Goal: Check status

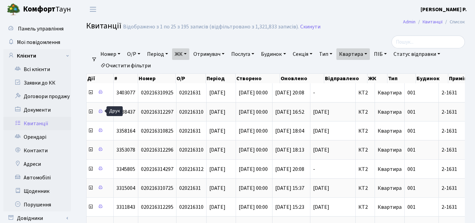
select select "25"
click at [133, 65] on link "Очистити фільтри" at bounding box center [126, 65] width 56 height 11
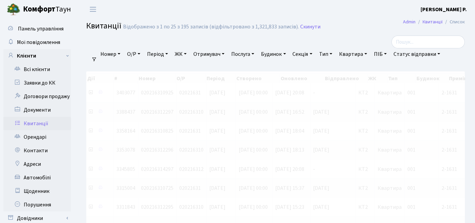
click at [183, 54] on link "ЖК" at bounding box center [180, 53] width 17 height 11
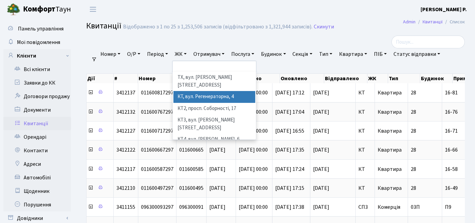
click at [195, 91] on li "КТ, вул. Регенераторна, 4" at bounding box center [214, 97] width 82 height 12
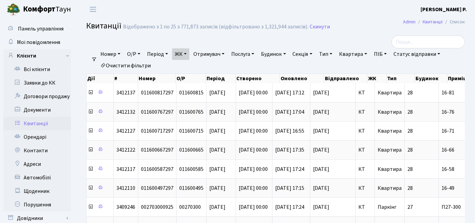
click at [360, 55] on link "Квартира" at bounding box center [353, 53] width 33 height 11
type input "16-63/1"
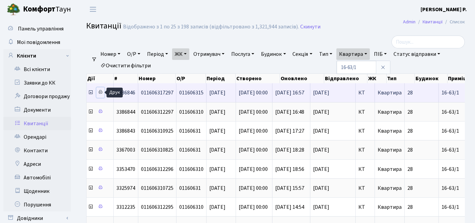
click at [101, 92] on icon at bounding box center [100, 92] width 5 height 5
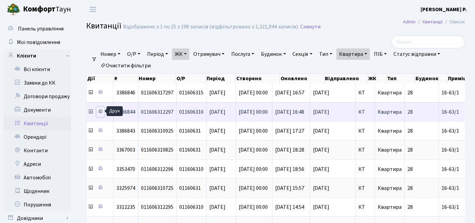
click at [99, 110] on icon at bounding box center [100, 111] width 5 height 5
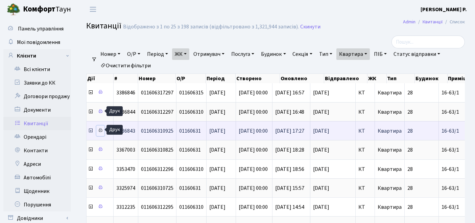
click at [101, 129] on icon at bounding box center [100, 130] width 5 height 5
